Goal: Task Accomplishment & Management: Complete application form

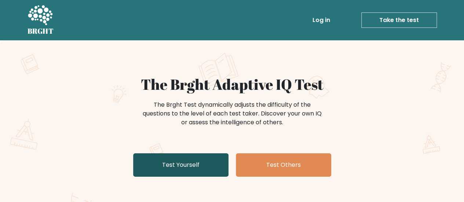
click at [194, 165] on link "Test Yourself" at bounding box center [180, 164] width 95 height 23
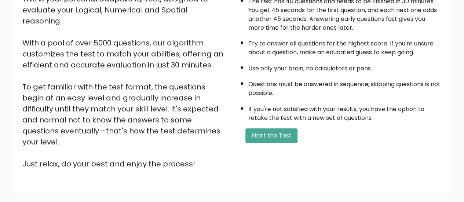
scroll to position [133, 0]
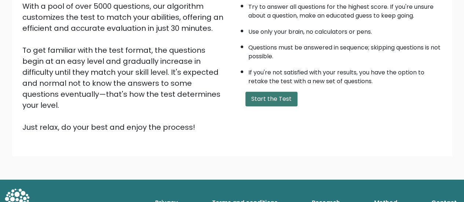
click at [277, 95] on button "Start the Test" at bounding box center [271, 99] width 52 height 15
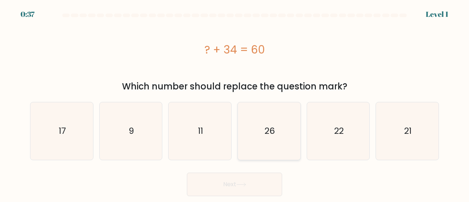
click at [277, 111] on icon "26" at bounding box center [269, 131] width 58 height 58
click at [235, 103] on input "d. 26" at bounding box center [235, 102] width 0 height 2
radio input "true"
click at [261, 178] on button "Next" at bounding box center [234, 184] width 95 height 23
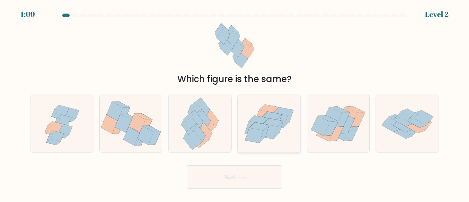
click at [274, 105] on icon at bounding box center [269, 124] width 63 height 54
click at [235, 103] on input "d." at bounding box center [235, 102] width 0 height 2
radio input "true"
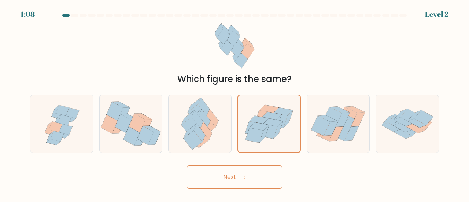
click at [254, 183] on button "Next" at bounding box center [234, 176] width 95 height 23
click at [259, 172] on button "Next" at bounding box center [234, 176] width 95 height 23
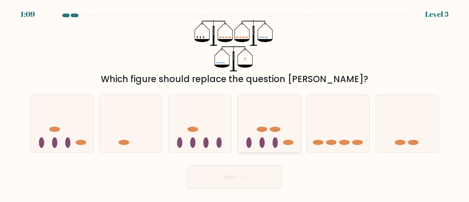
click at [291, 112] on icon at bounding box center [269, 124] width 63 height 52
click at [235, 103] on input "d." at bounding box center [235, 102] width 0 height 2
radio input "true"
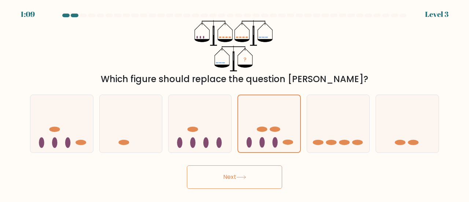
click at [257, 171] on button "Next" at bounding box center [234, 176] width 95 height 23
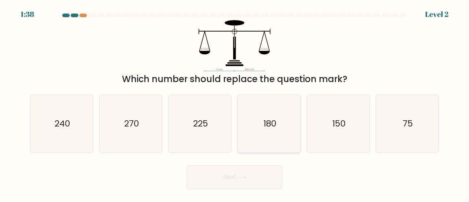
click at [280, 101] on icon "180" at bounding box center [269, 124] width 58 height 58
click at [235, 101] on input "d. 180" at bounding box center [235, 102] width 0 height 2
radio input "true"
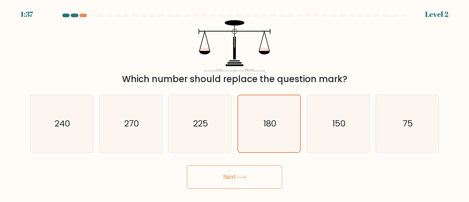
click at [261, 174] on button "Next" at bounding box center [234, 176] width 95 height 23
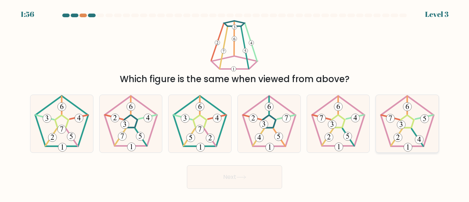
click at [383, 133] on icon at bounding box center [408, 124] width 58 height 58
click at [235, 103] on input "f." at bounding box center [235, 102] width 0 height 2
radio input "true"
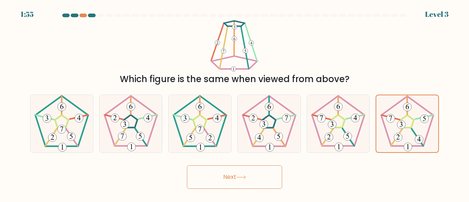
click at [259, 172] on button "Next" at bounding box center [234, 176] width 95 height 23
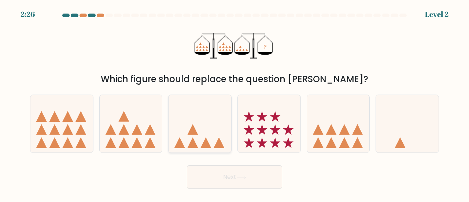
click at [216, 108] on icon at bounding box center [200, 124] width 63 height 52
click at [235, 103] on input "c." at bounding box center [235, 102] width 0 height 2
radio input "true"
click at [256, 174] on button "Next" at bounding box center [234, 176] width 95 height 23
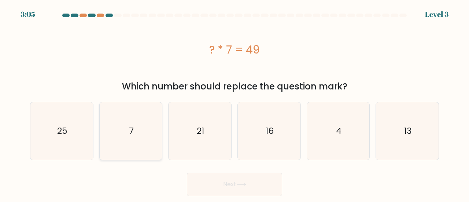
click at [152, 112] on icon "7" at bounding box center [131, 131] width 58 height 58
click at [235, 103] on input "b. 7" at bounding box center [235, 102] width 0 height 2
radio input "true"
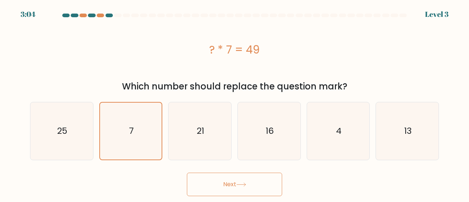
click at [246, 176] on button "Next" at bounding box center [234, 184] width 95 height 23
click at [256, 187] on button "Next" at bounding box center [234, 184] width 95 height 23
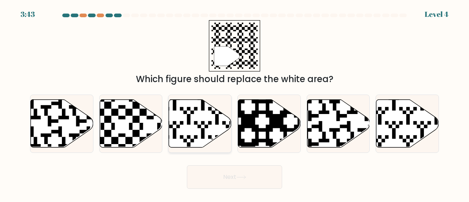
click at [184, 121] on icon at bounding box center [200, 123] width 63 height 48
click at [235, 103] on input "c." at bounding box center [235, 102] width 0 height 2
radio input "true"
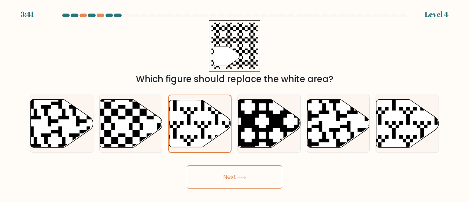
click at [239, 173] on button "Next" at bounding box center [234, 176] width 95 height 23
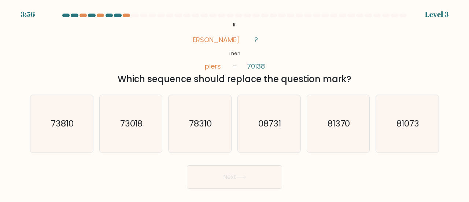
drag, startPoint x: 450, startPoint y: 132, endPoint x: 365, endPoint y: 156, distance: 88.4
click at [445, 133] on form "If ?" at bounding box center [234, 101] width 469 height 175
drag, startPoint x: 408, startPoint y: 133, endPoint x: 311, endPoint y: 170, distance: 103.9
click at [407, 135] on icon "81073" at bounding box center [408, 124] width 58 height 58
click at [272, 179] on button "Next" at bounding box center [234, 176] width 95 height 23
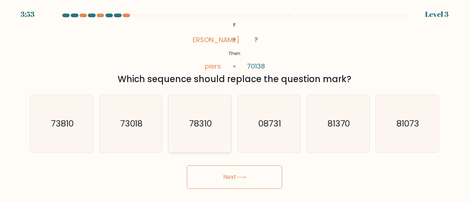
click at [177, 121] on icon "78310" at bounding box center [200, 124] width 58 height 58
click at [235, 103] on input "c. 78310" at bounding box center [235, 102] width 0 height 2
radio input "true"
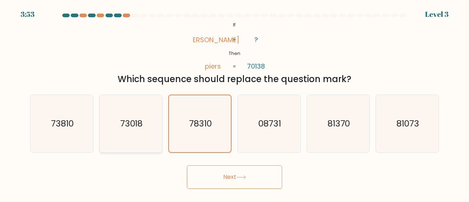
click at [113, 113] on icon "73018" at bounding box center [131, 124] width 58 height 58
click at [235, 103] on input "b. 73018" at bounding box center [235, 102] width 0 height 2
radio input "true"
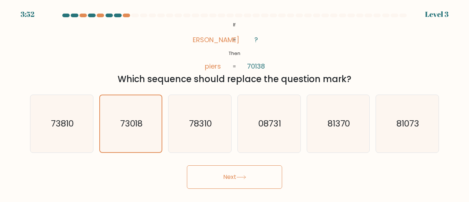
click at [238, 181] on button "Next" at bounding box center [234, 176] width 95 height 23
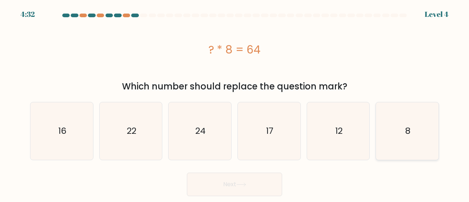
click at [400, 131] on icon "8" at bounding box center [408, 131] width 58 height 58
click at [235, 103] on input "f. 8" at bounding box center [235, 102] width 0 height 2
radio input "true"
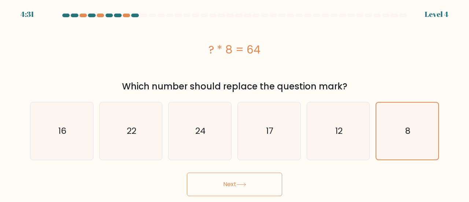
drag, startPoint x: 232, startPoint y: 183, endPoint x: 242, endPoint y: 183, distance: 9.2
click at [233, 183] on button "Next" at bounding box center [234, 184] width 95 height 23
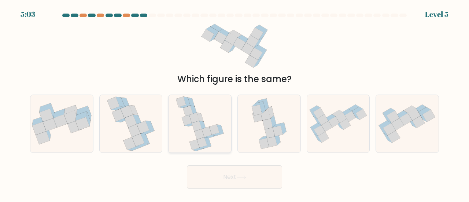
click at [185, 117] on icon at bounding box center [187, 120] width 10 height 10
click at [235, 103] on input "c." at bounding box center [235, 102] width 0 height 2
radio input "true"
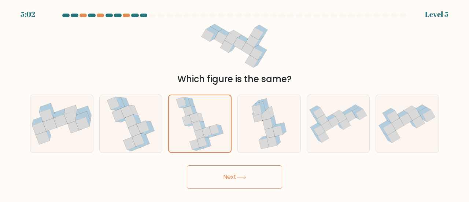
click at [251, 176] on button "Next" at bounding box center [234, 176] width 95 height 23
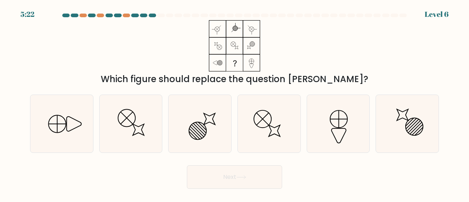
drag, startPoint x: 335, startPoint y: 122, endPoint x: 299, endPoint y: 156, distance: 49.5
click at [335, 122] on icon at bounding box center [339, 124] width 58 height 58
click at [235, 103] on input "e." at bounding box center [235, 102] width 0 height 2
radio input "true"
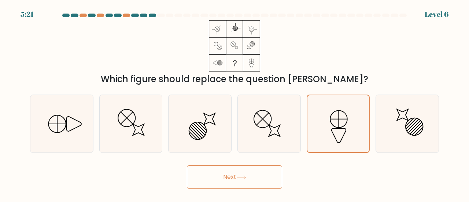
click at [265, 180] on button "Next" at bounding box center [234, 176] width 95 height 23
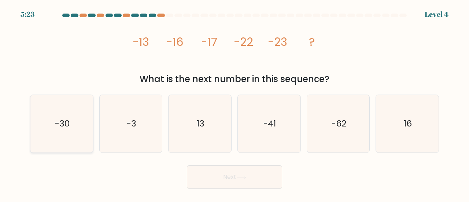
click at [50, 106] on icon "-30" at bounding box center [62, 124] width 58 height 58
click at [235, 103] on input "a. -30" at bounding box center [235, 102] width 0 height 2
radio input "true"
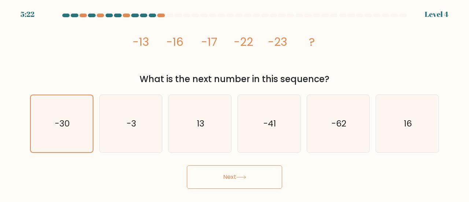
click at [214, 173] on button "Next" at bounding box center [234, 176] width 95 height 23
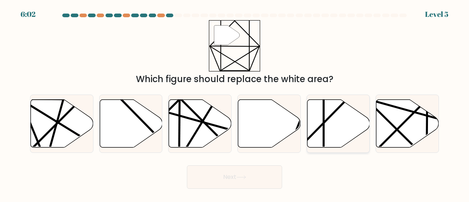
click at [334, 120] on icon at bounding box center [338, 123] width 63 height 48
click at [235, 103] on input "e." at bounding box center [235, 102] width 0 height 2
radio input "true"
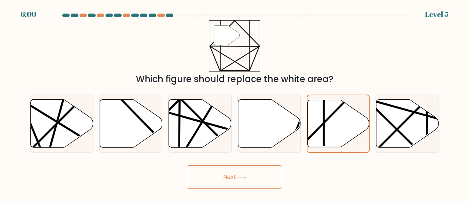
click at [227, 178] on button "Next" at bounding box center [234, 176] width 95 height 23
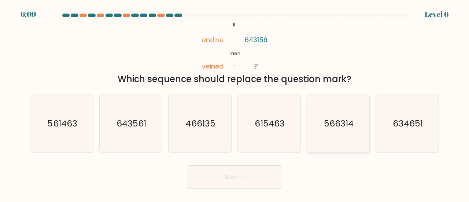
click at [343, 102] on icon "566314" at bounding box center [339, 124] width 58 height 58
click at [235, 102] on input "e. 566314" at bounding box center [235, 102] width 0 height 2
radio input "true"
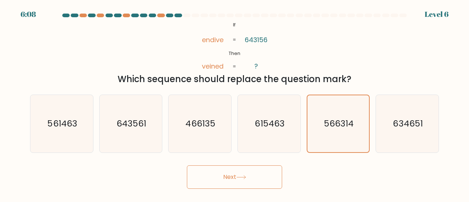
click at [221, 174] on button "Next" at bounding box center [234, 176] width 95 height 23
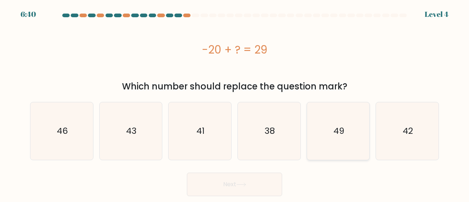
click at [344, 118] on icon "49" at bounding box center [339, 131] width 58 height 58
click at [235, 103] on input "e. 49" at bounding box center [235, 102] width 0 height 2
radio input "true"
drag, startPoint x: 246, startPoint y: 180, endPoint x: 251, endPoint y: 184, distance: 7.0
click at [251, 184] on button "Next" at bounding box center [234, 184] width 95 height 23
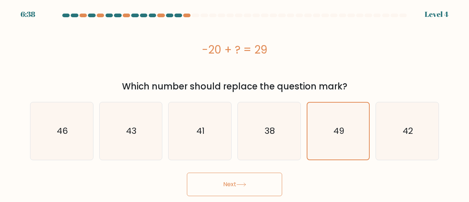
click at [249, 182] on button "Next" at bounding box center [234, 184] width 95 height 23
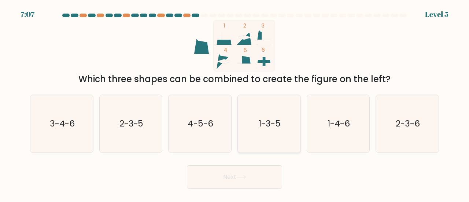
click at [264, 130] on icon "1-3-5" at bounding box center [269, 124] width 58 height 58
click at [235, 103] on input "d. 1-3-5" at bounding box center [235, 102] width 0 height 2
radio input "true"
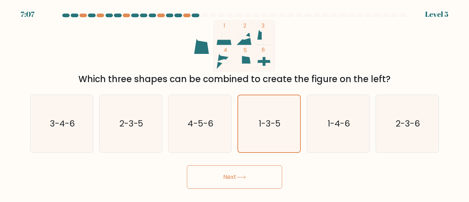
click at [256, 173] on button "Next" at bounding box center [234, 176] width 95 height 23
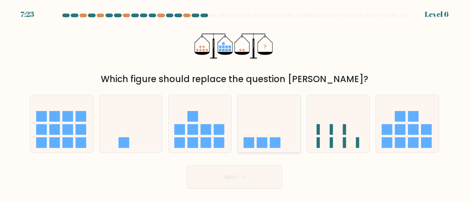
drag, startPoint x: 268, startPoint y: 130, endPoint x: 272, endPoint y: 140, distance: 10.2
click at [269, 130] on icon at bounding box center [269, 124] width 63 height 52
click at [235, 103] on input "d." at bounding box center [235, 102] width 0 height 2
radio input "true"
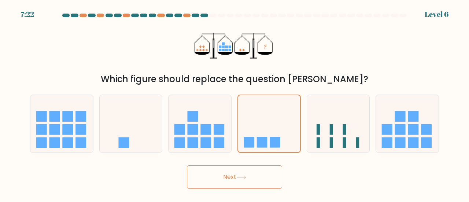
click at [255, 176] on button "Next" at bounding box center [234, 176] width 95 height 23
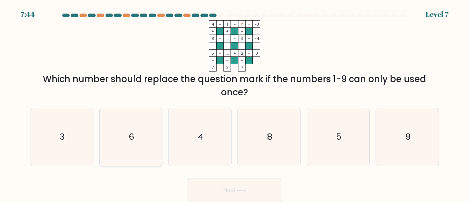
click at [116, 129] on icon "6" at bounding box center [131, 137] width 58 height 58
click at [235, 103] on input "b. 6" at bounding box center [235, 102] width 0 height 2
radio input "true"
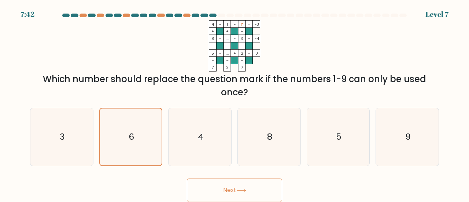
click at [244, 190] on icon at bounding box center [241, 190] width 10 height 4
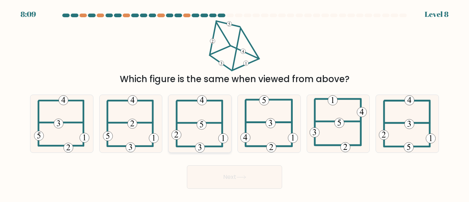
click at [199, 128] on 115 at bounding box center [202, 125] width 10 height 10
click at [235, 103] on input "c." at bounding box center [235, 102] width 0 height 2
radio input "true"
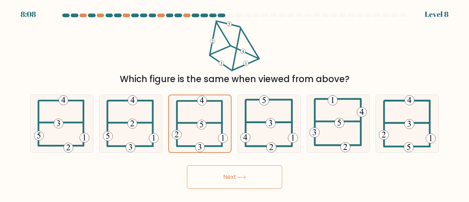
click at [228, 177] on button "Next" at bounding box center [234, 176] width 95 height 23
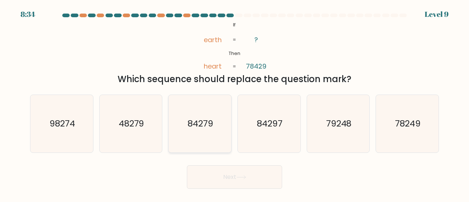
click at [220, 107] on icon "84279" at bounding box center [200, 124] width 58 height 58
click at [235, 103] on input "c. 84279" at bounding box center [235, 102] width 0 height 2
radio input "true"
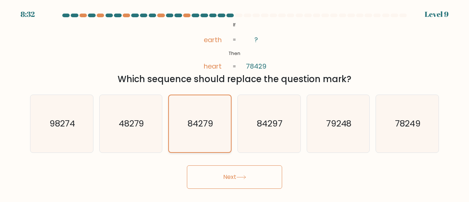
click at [220, 107] on icon "84279" at bounding box center [200, 123] width 57 height 57
click at [235, 103] on input "c. 84279" at bounding box center [235, 102] width 0 height 2
click at [220, 107] on icon "84279" at bounding box center [200, 123] width 57 height 57
click at [235, 103] on input "c. 84279" at bounding box center [235, 102] width 0 height 2
click at [306, 124] on div "e. 79248" at bounding box center [338, 124] width 69 height 58
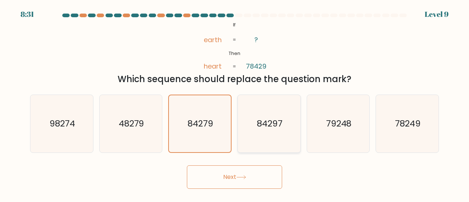
click at [289, 129] on icon "84297" at bounding box center [269, 124] width 58 height 58
click at [235, 103] on input "d. 84297" at bounding box center [235, 102] width 0 height 2
radio input "true"
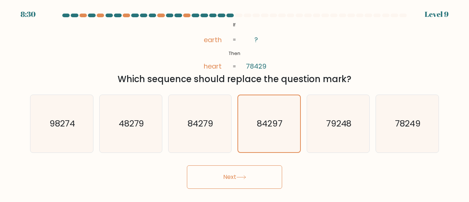
click at [266, 169] on button "Next" at bounding box center [234, 176] width 95 height 23
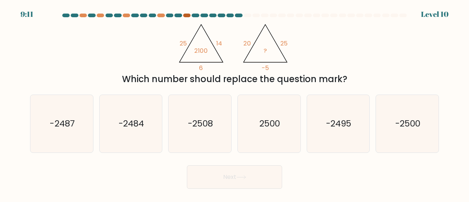
click at [188, 14] on div at bounding box center [186, 16] width 7 height 4
drag, startPoint x: 226, startPoint y: 104, endPoint x: 253, endPoint y: 96, distance: 28.2
click at [298, 99] on div "a. -2487 b. -2484" at bounding box center [234, 121] width 415 height 64
drag, startPoint x: 356, startPoint y: 124, endPoint x: 452, endPoint y: 127, distance: 95.7
click at [452, 127] on form at bounding box center [234, 101] width 469 height 175
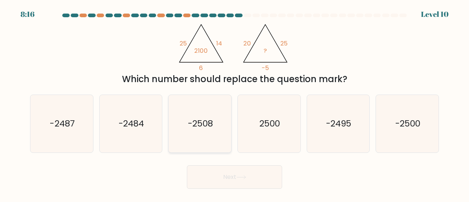
click at [225, 107] on icon "-2508" at bounding box center [200, 124] width 58 height 58
click at [235, 103] on input "c. -2508" at bounding box center [235, 102] width 0 height 2
radio input "true"
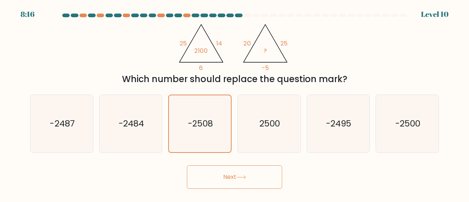
drag, startPoint x: 257, startPoint y: 193, endPoint x: 250, endPoint y: 172, distance: 21.6
click at [255, 187] on body "8:16 Level 10" at bounding box center [234, 101] width 469 height 202
click at [247, 166] on button "Next" at bounding box center [234, 176] width 95 height 23
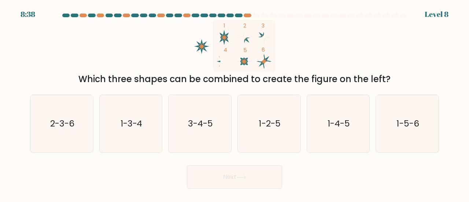
click at [187, 165] on button "Next" at bounding box center [234, 176] width 95 height 23
click at [384, 17] on div at bounding box center [385, 16] width 7 height 4
drag, startPoint x: 389, startPoint y: 16, endPoint x: 276, endPoint y: 16, distance: 112.2
click at [382, 16] on at bounding box center [235, 16] width 346 height 4
